Goal: Task Accomplishment & Management: Manage account settings

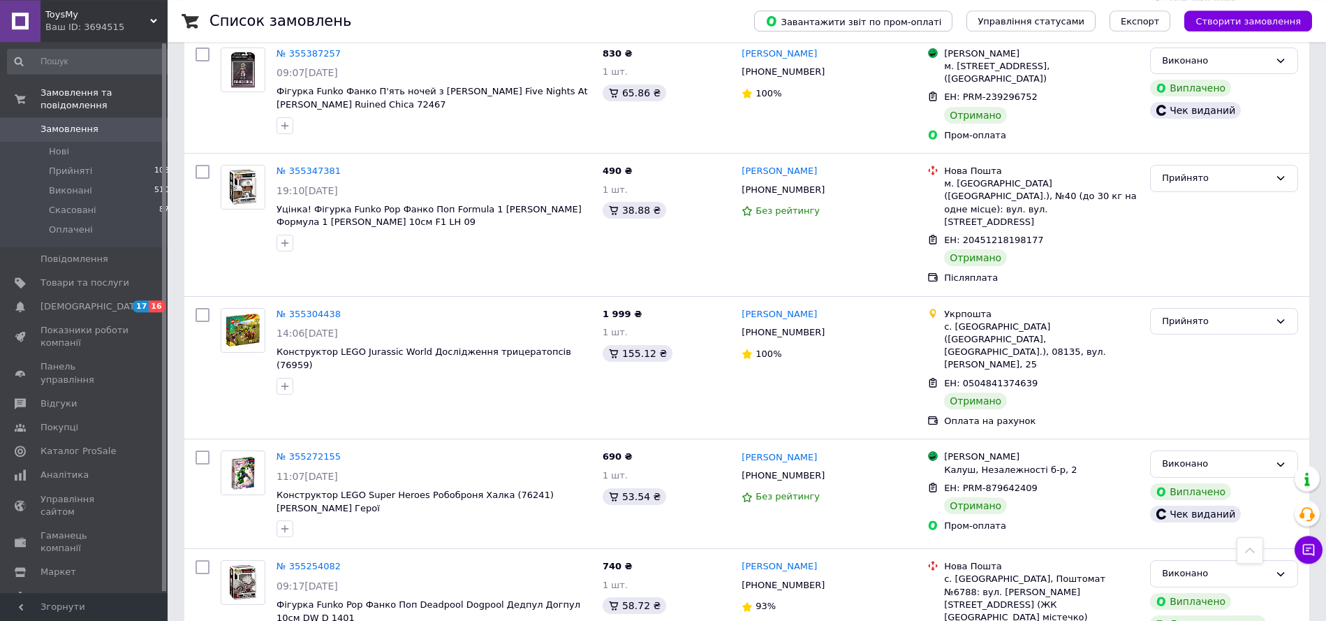
scroll to position [5413, 0]
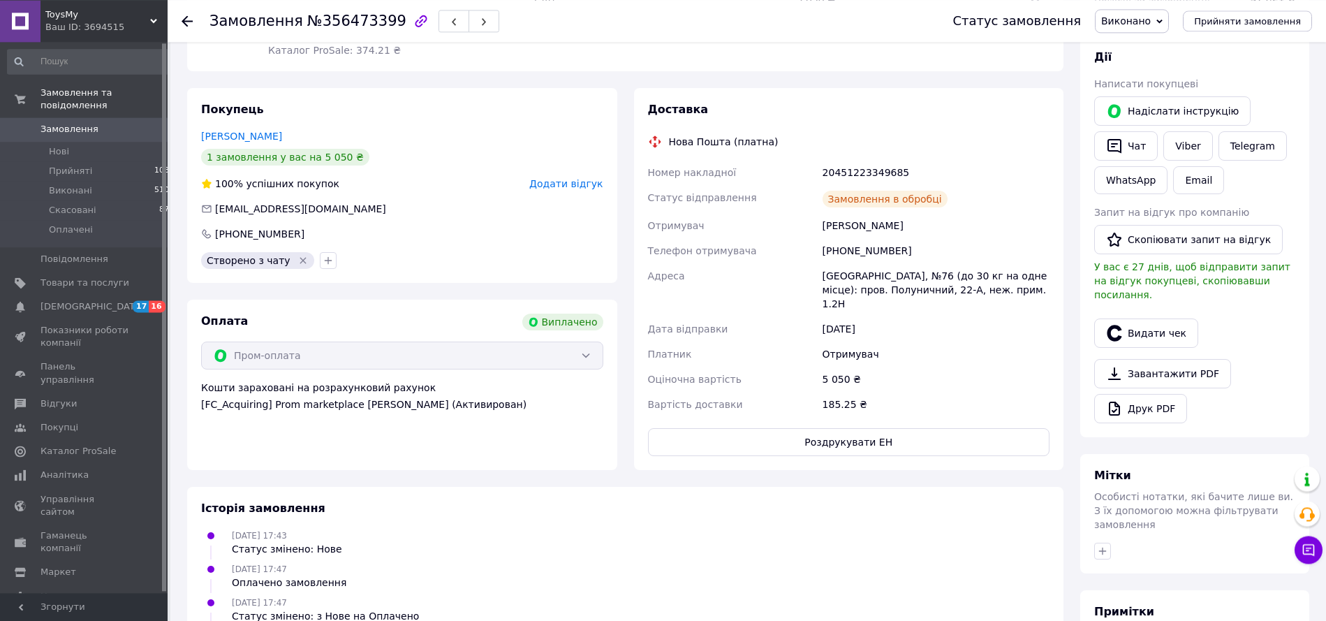
scroll to position [401, 0]
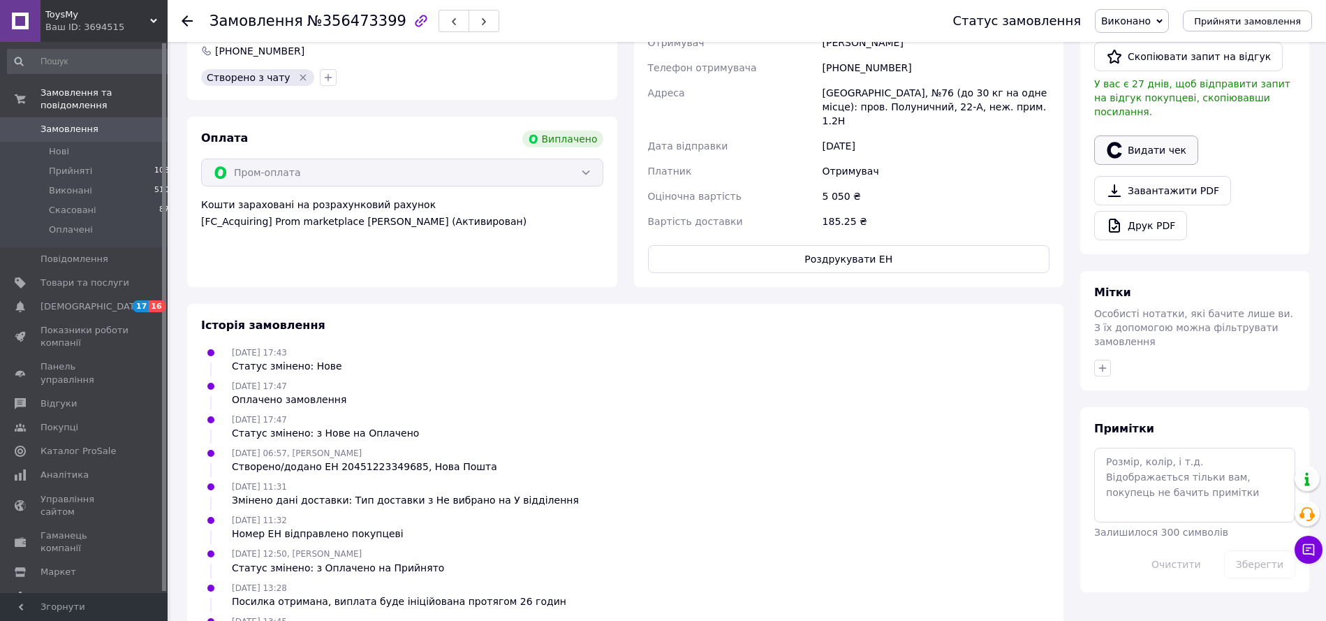
click at [1147, 144] on button "Видати чек" at bounding box center [1146, 149] width 104 height 29
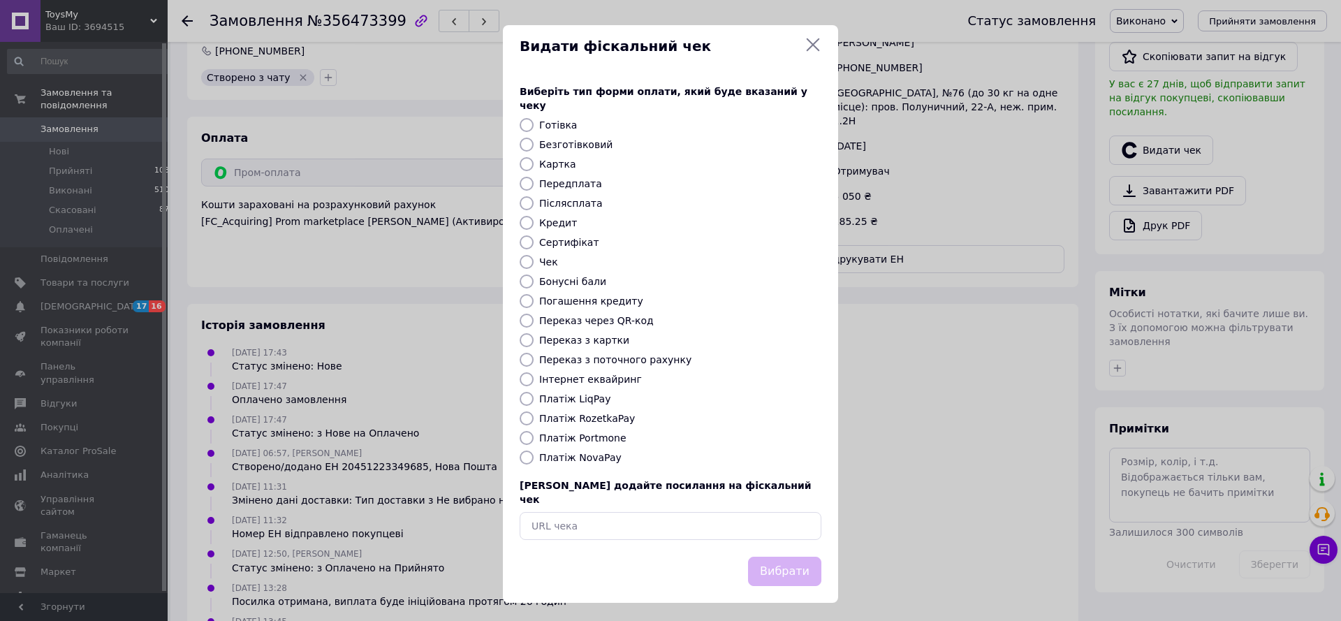
click at [612, 413] on label "Платіж RozetkaPay" at bounding box center [587, 418] width 96 height 11
click at [563, 416] on label "Платіж RozetkaPay" at bounding box center [587, 418] width 96 height 11
click at [533, 416] on input "Платіж RozetkaPay" at bounding box center [526, 418] width 14 height 14
radio input "true"
click at [774, 556] on button "Вибрати" at bounding box center [784, 571] width 73 height 30
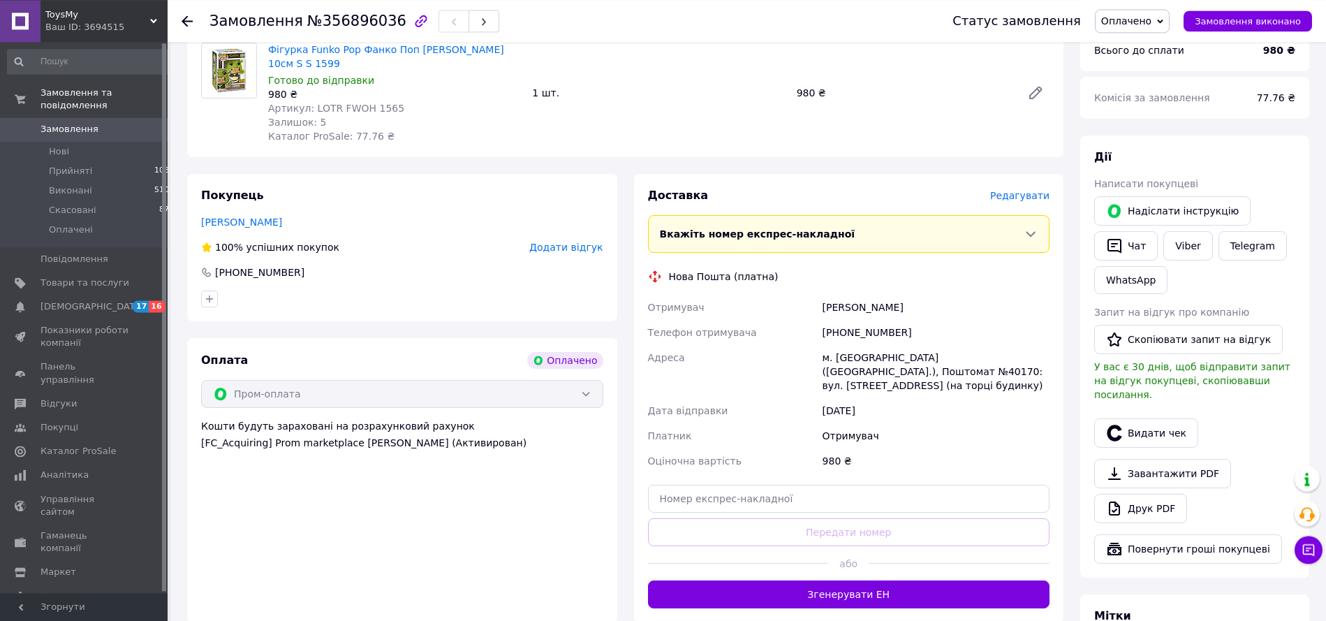
scroll to position [499, 0]
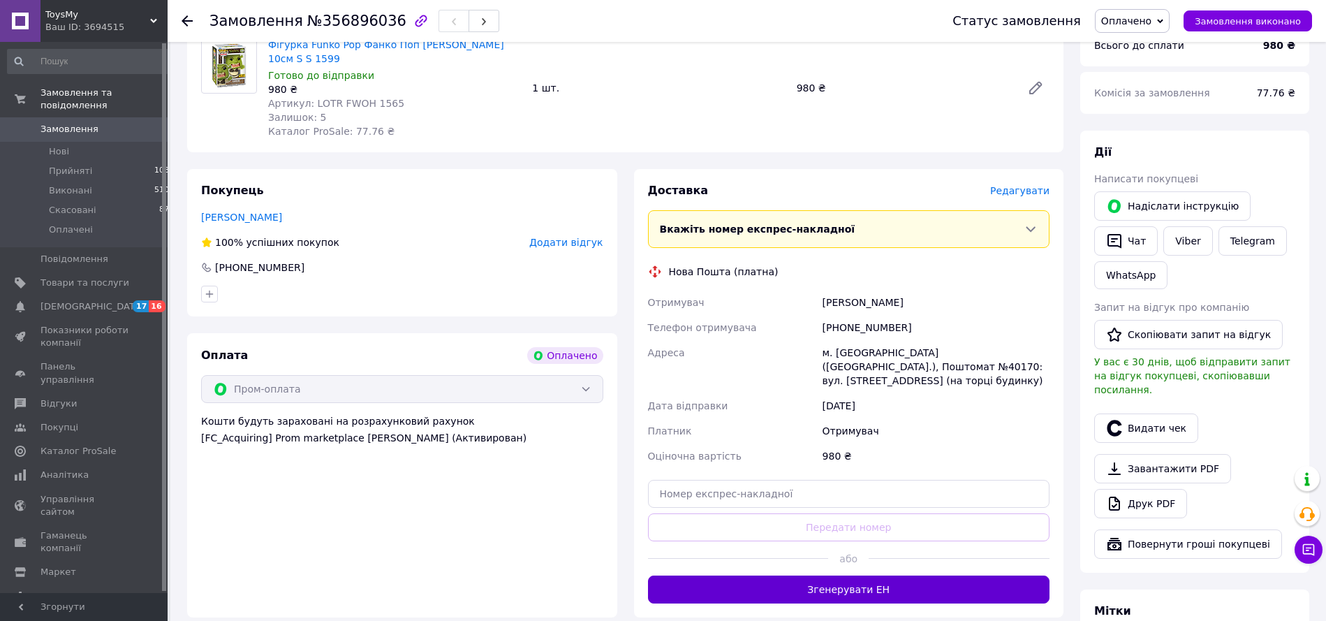
click at [848, 575] on button "Згенерувати ЕН" at bounding box center [849, 589] width 402 height 28
